Goal: Task Accomplishment & Management: Manage account settings

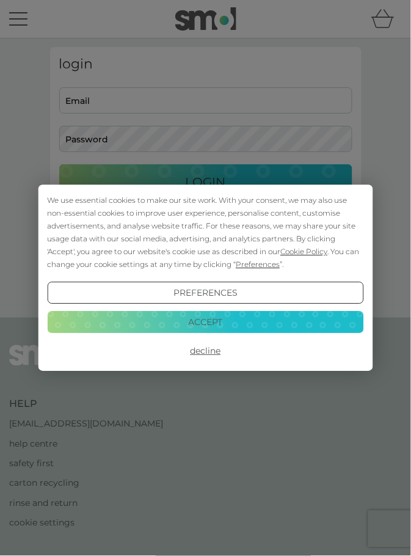
click at [218, 325] on button "Accept" at bounding box center [205, 322] width 316 height 22
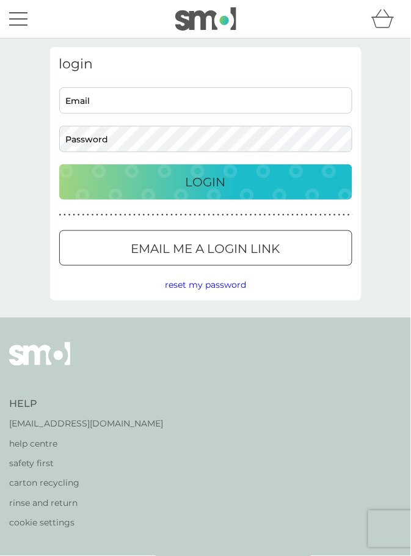
click at [221, 101] on input "Email" at bounding box center [205, 100] width 293 height 26
type input "johng2708@yahoo.co.uk"
click at [59, 164] on button "Login" at bounding box center [205, 181] width 293 height 35
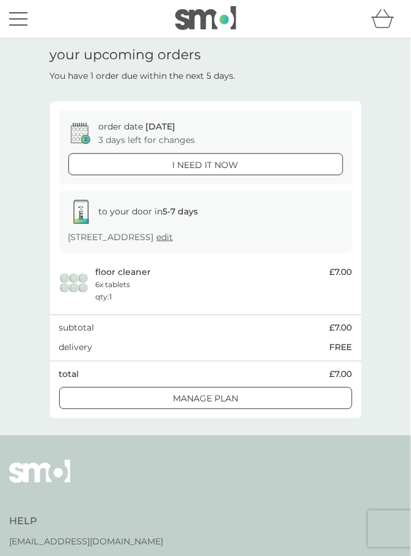
click at [225, 402] on div at bounding box center [206, 399] width 44 height 13
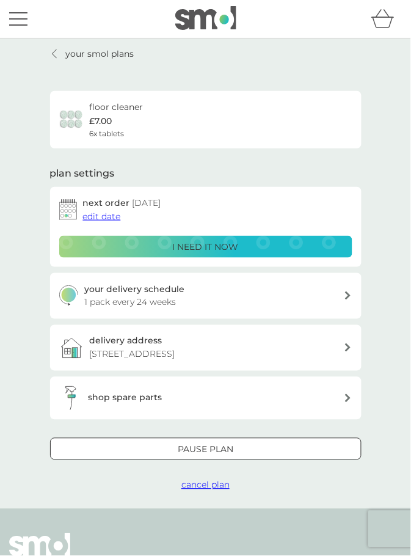
click at [214, 486] on span "cancel plan" at bounding box center [205, 485] width 48 height 11
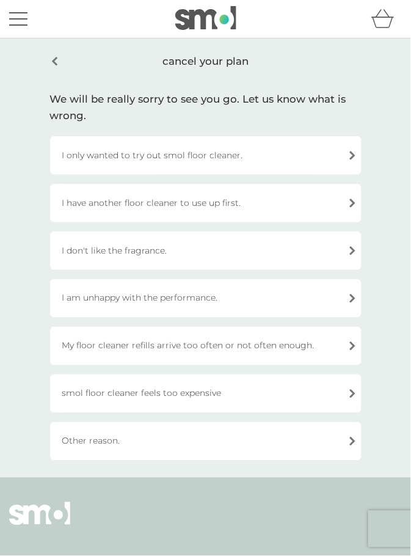
click at [329, 442] on div "Other reason." at bounding box center [206, 441] width 312 height 38
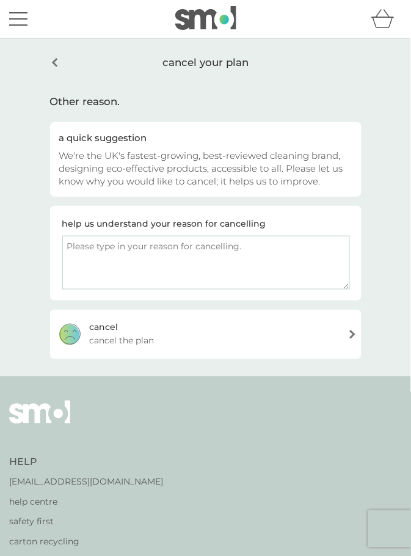
click at [56, 66] on div "cancel your plan" at bounding box center [206, 62] width 312 height 31
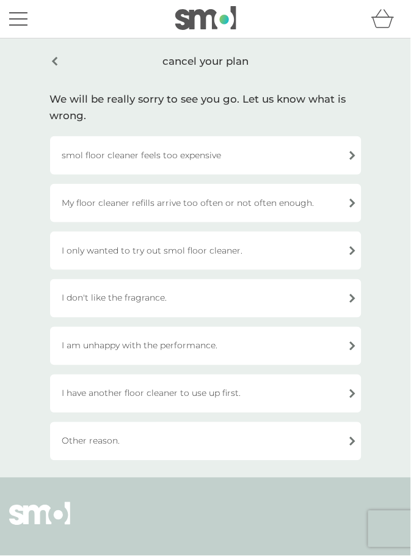
click at [55, 62] on div "cancel your plan" at bounding box center [206, 61] width 312 height 29
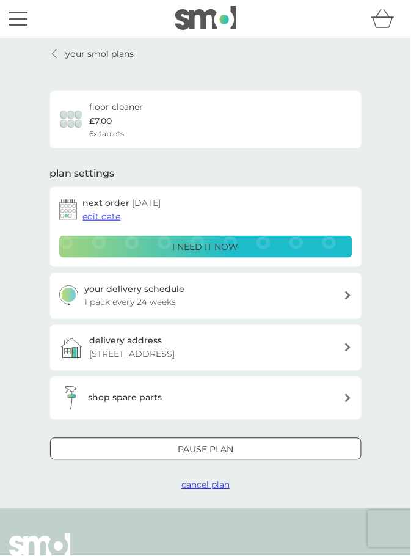
click at [224, 448] on div at bounding box center [206, 449] width 44 height 13
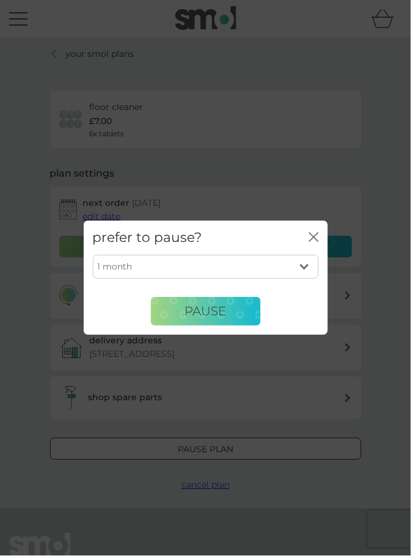
click at [315, 236] on icon "close" at bounding box center [316, 237] width 4 height 9
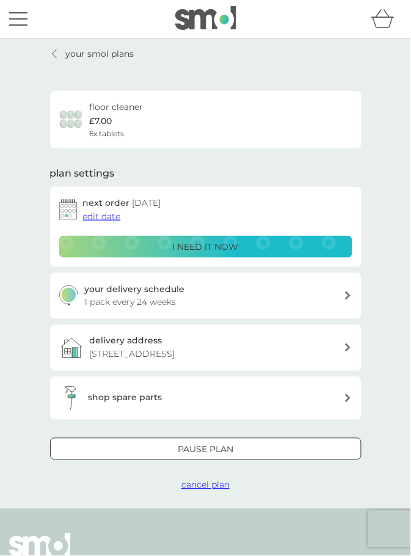
click at [215, 482] on span "cancel plan" at bounding box center [205, 485] width 48 height 11
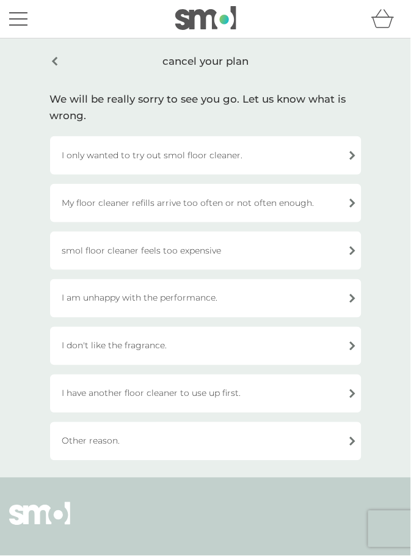
click at [339, 208] on div "My floor cleaner refills arrive too often or not often enough." at bounding box center [206, 203] width 312 height 38
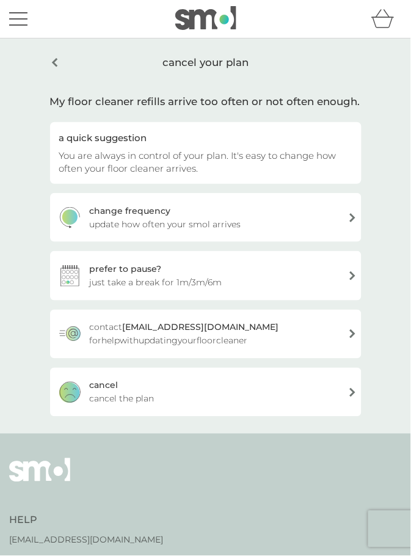
click at [276, 398] on div "[PERSON_NAME] the plan" at bounding box center [206, 392] width 312 height 49
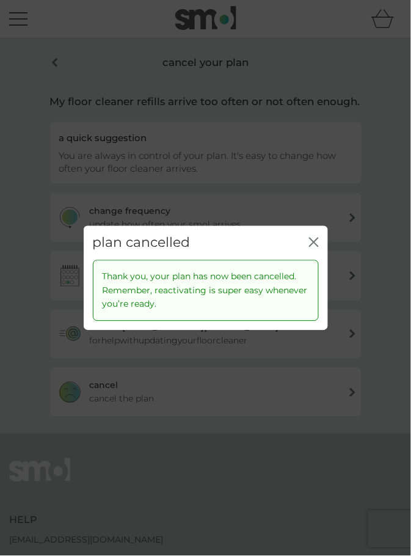
click at [315, 238] on icon "close" at bounding box center [314, 243] width 10 height 10
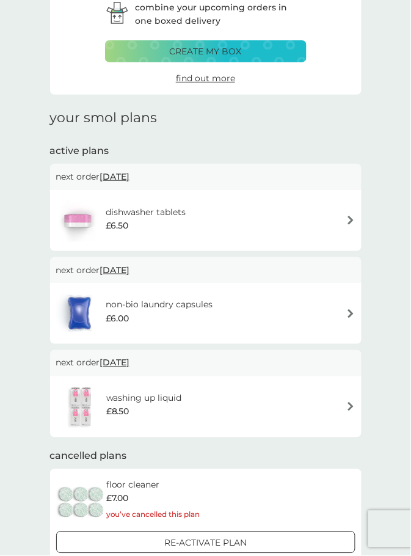
scroll to position [65, 0]
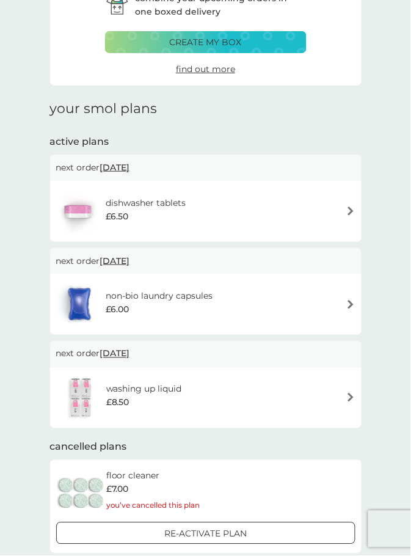
click at [303, 362] on div "next order [DATE]" at bounding box center [206, 354] width 312 height 26
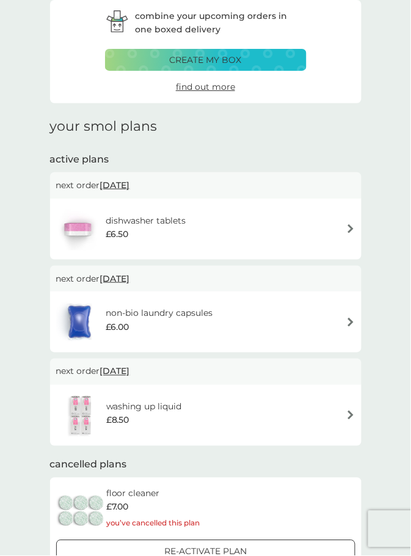
scroll to position [0, 0]
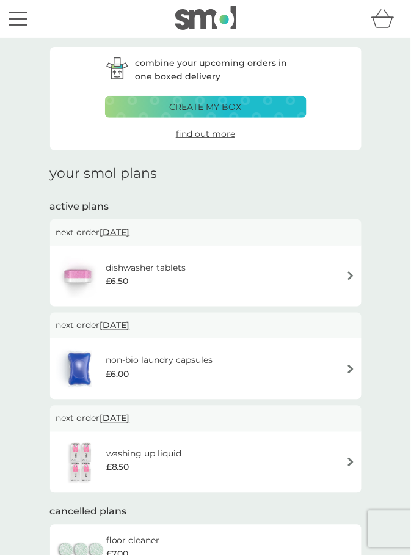
click at [21, 25] on div "menu" at bounding box center [18, 25] width 18 height 2
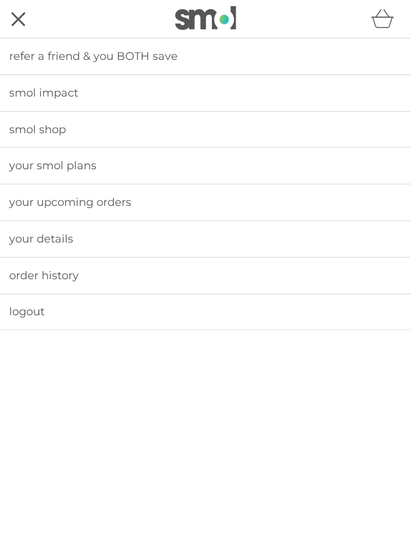
click at [34, 312] on span "logout" at bounding box center [26, 311] width 35 height 13
